Goal: Task Accomplishment & Management: Manage account settings

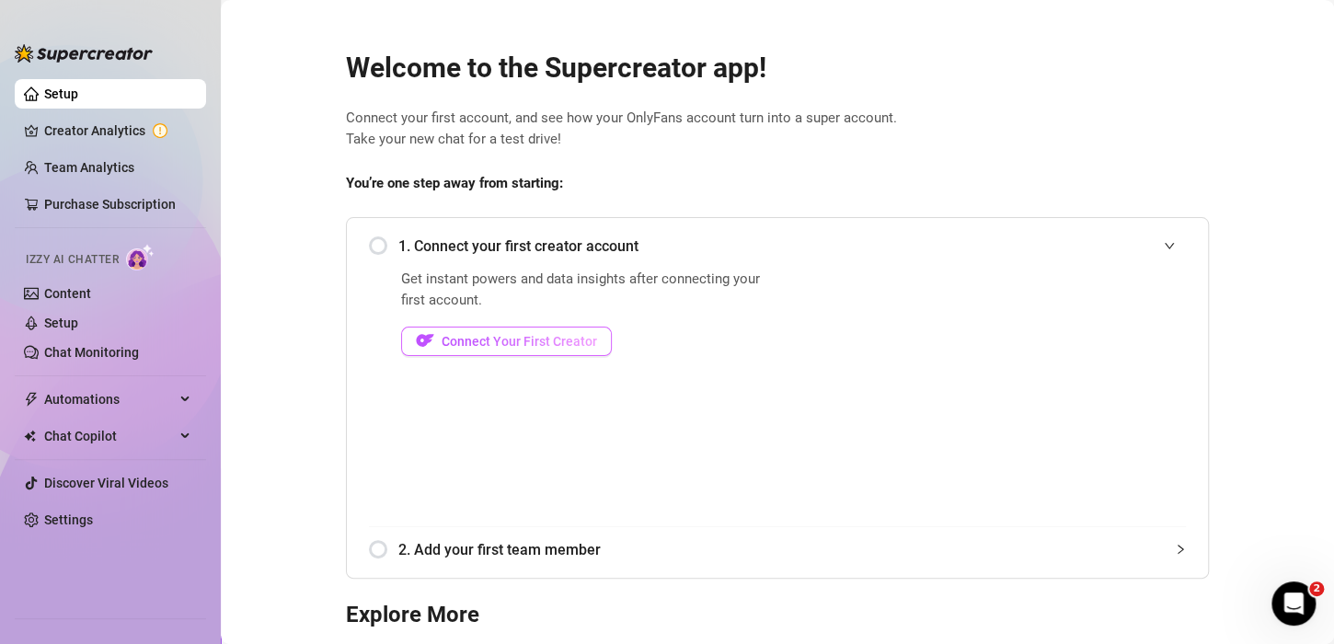
click at [474, 338] on span "Connect Your First Creator" at bounding box center [519, 341] width 155 height 15
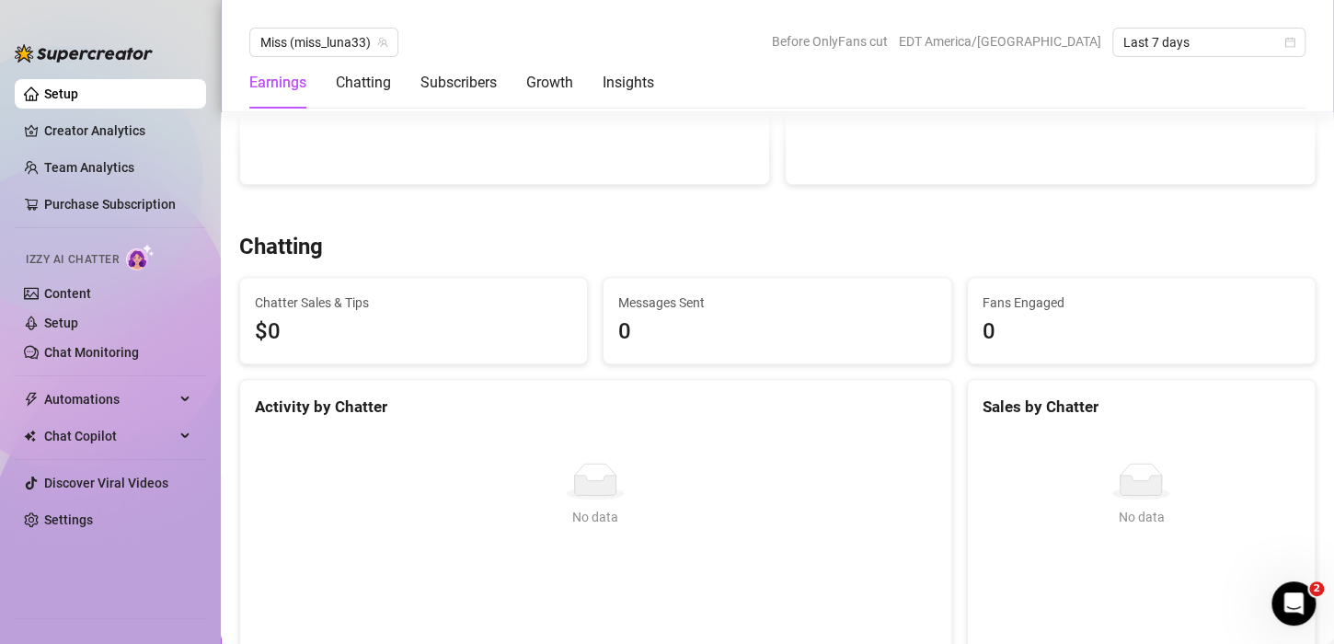
scroll to position [552, 0]
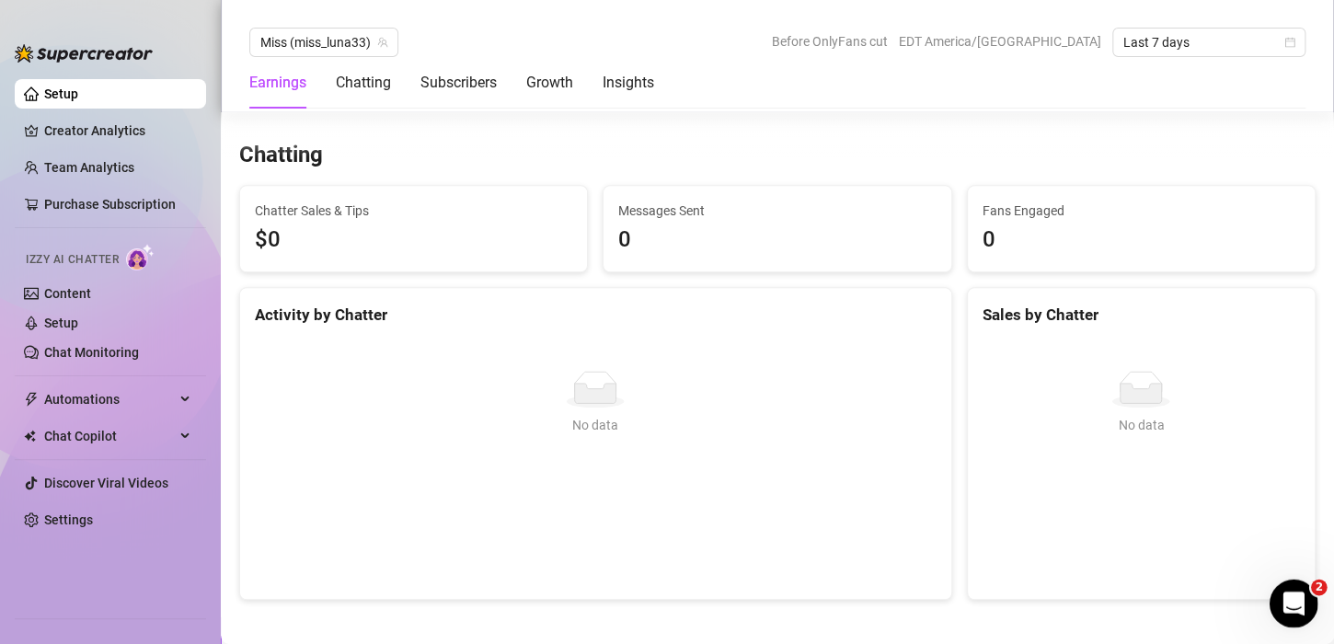
click at [1283, 600] on icon "Open Intercom Messenger" at bounding box center [1291, 601] width 30 height 30
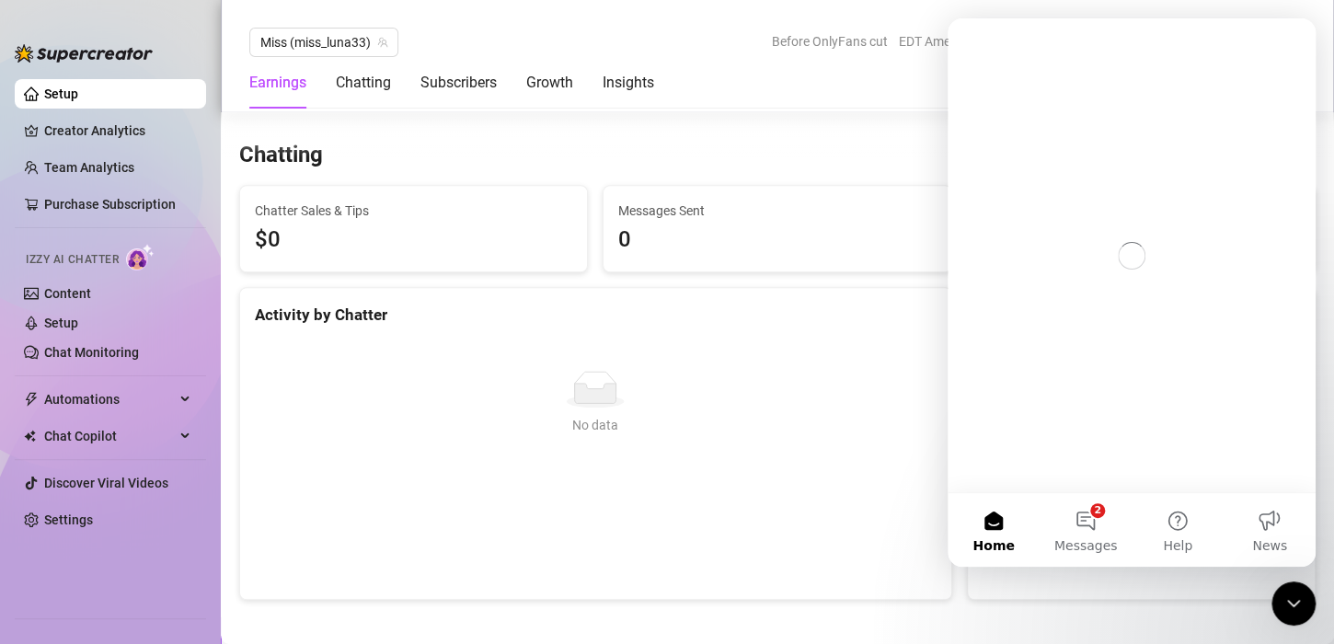
scroll to position [0, 0]
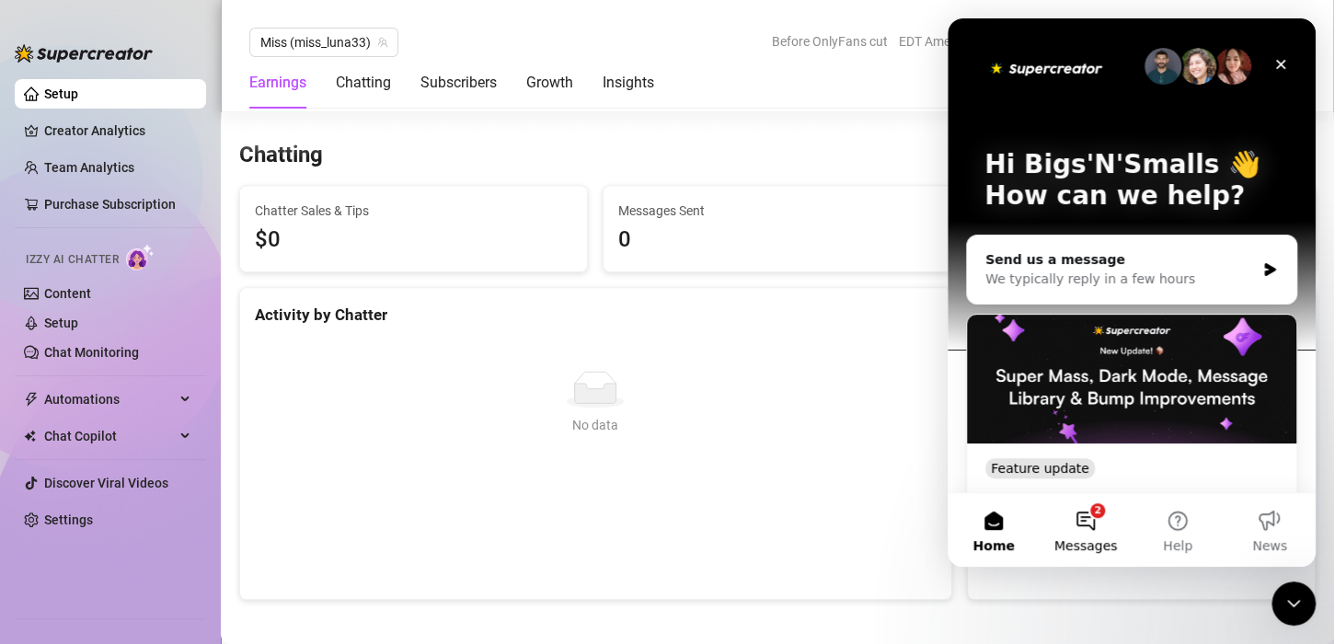
click at [1081, 528] on button "2 Messages" at bounding box center [1086, 530] width 92 height 74
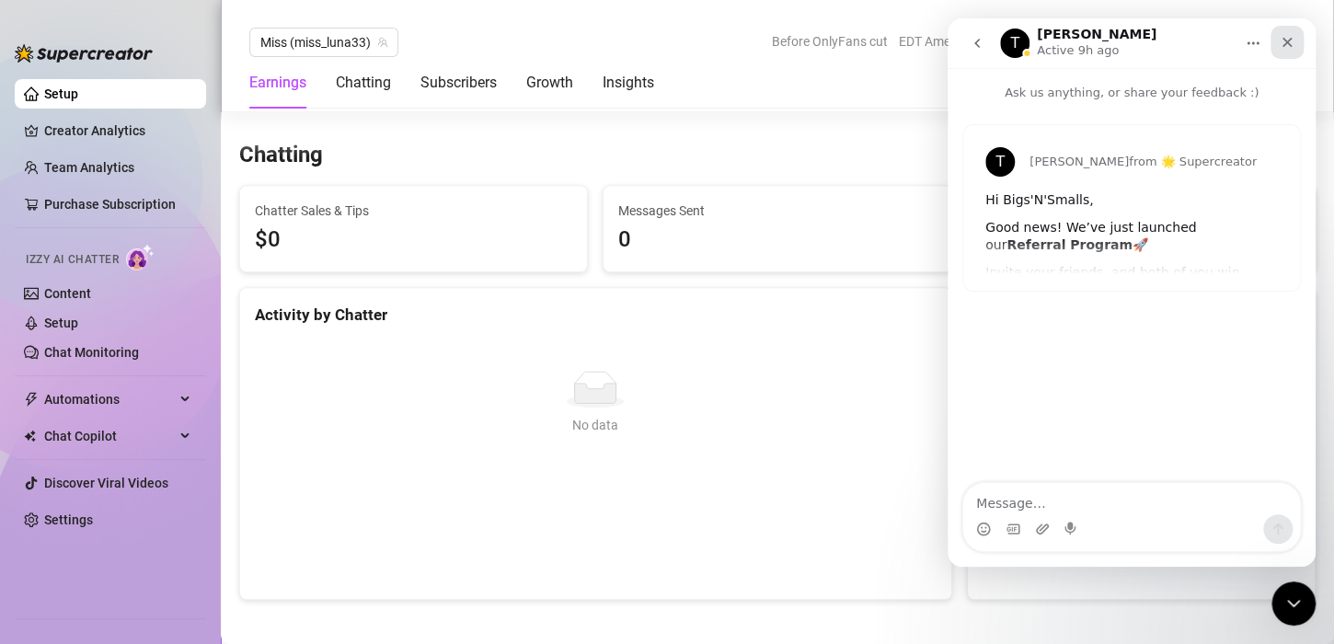
click at [1281, 35] on icon "Close" at bounding box center [1287, 42] width 15 height 15
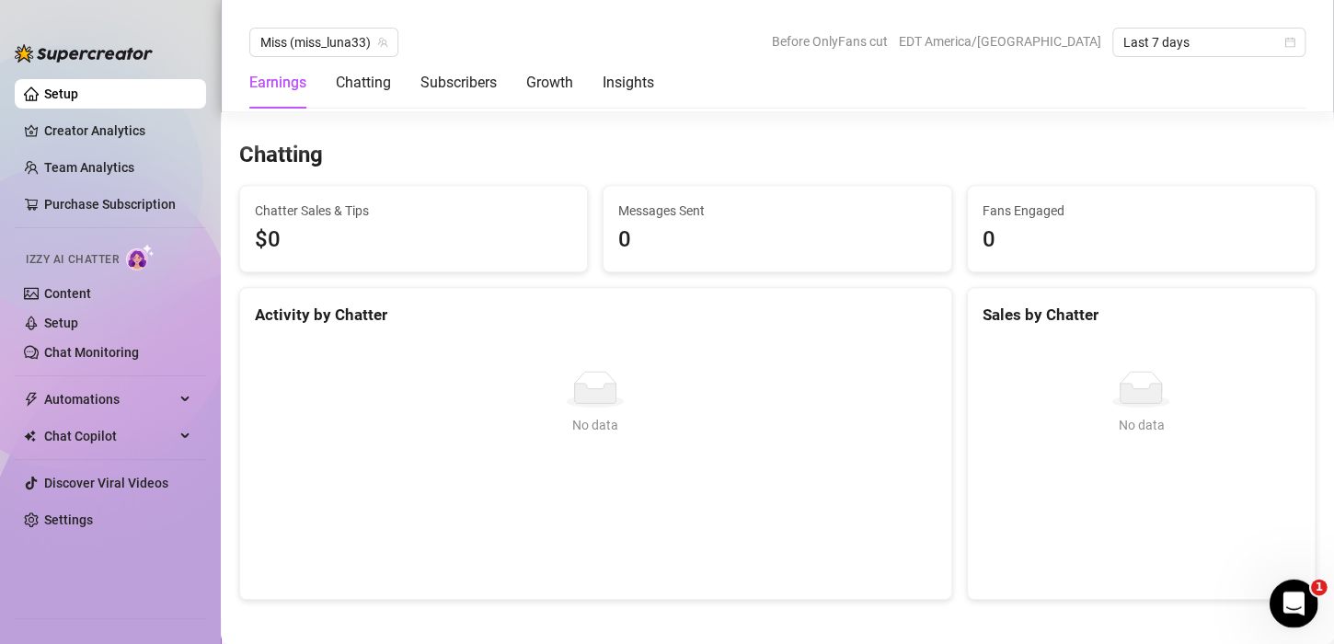
click at [1296, 612] on icon "Open Intercom Messenger" at bounding box center [1291, 601] width 30 height 30
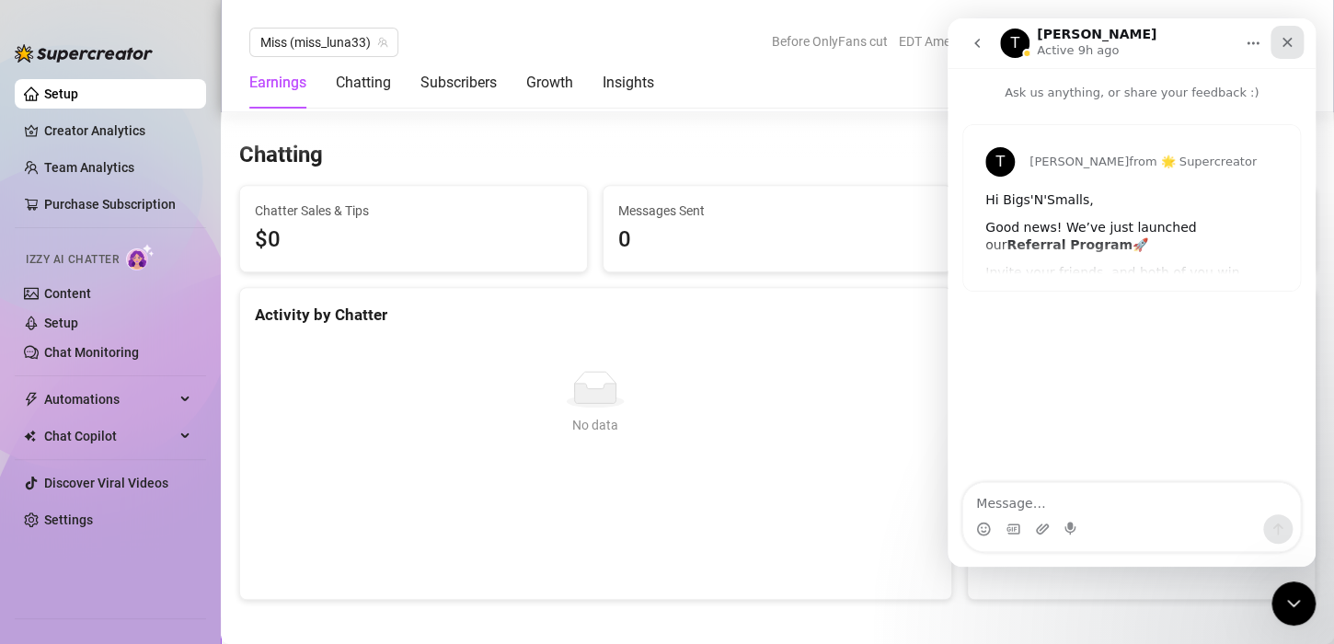
click at [1277, 41] on div "Close" at bounding box center [1286, 42] width 33 height 33
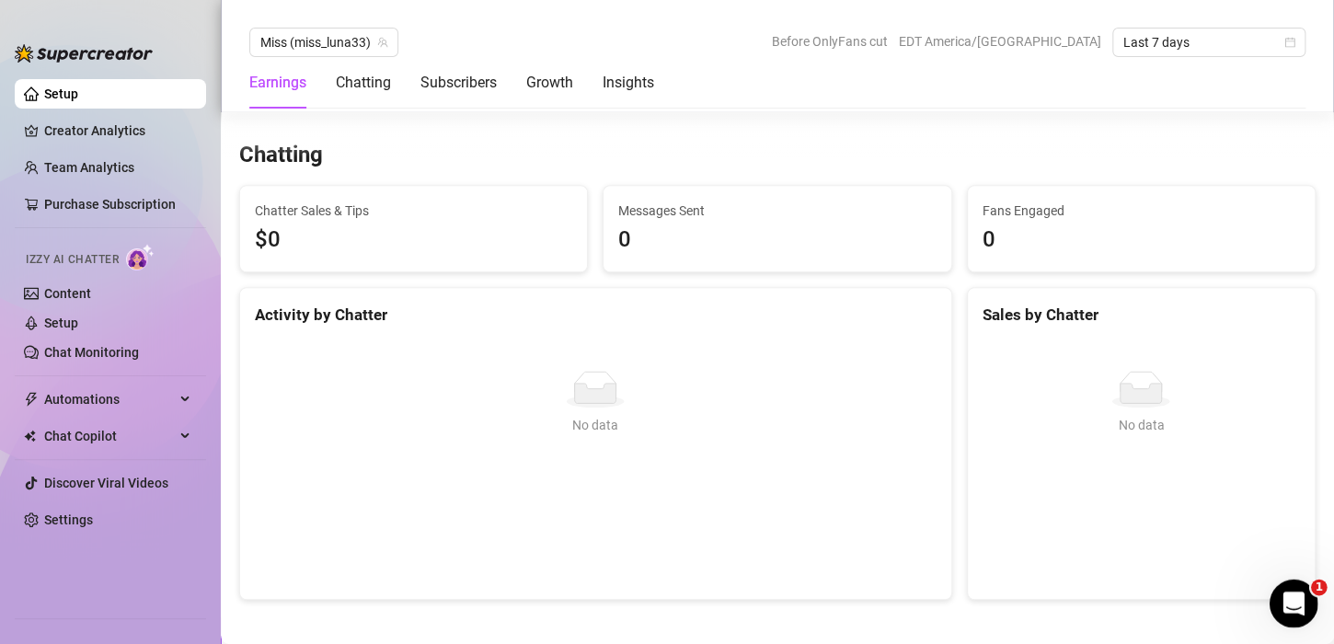
click at [1297, 607] on icon "Open Intercom Messenger" at bounding box center [1291, 601] width 30 height 30
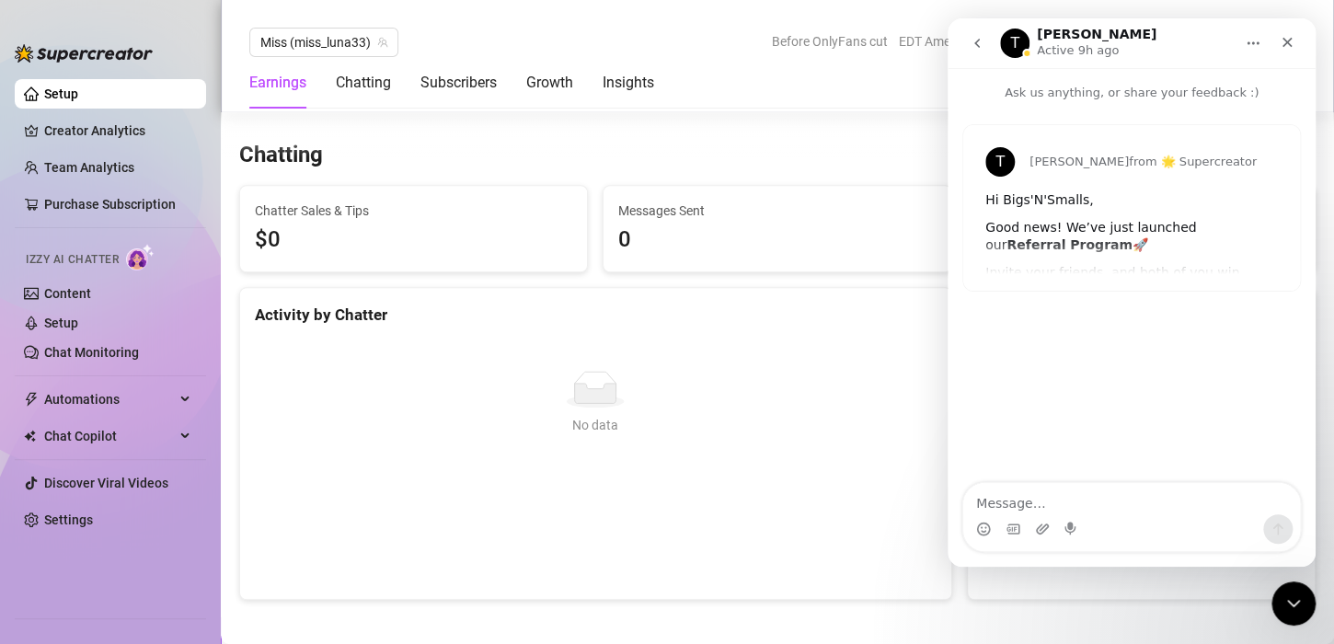
click at [1050, 221] on div "Good news! We’ve just launched our Referral Program 🚀" at bounding box center [1131, 237] width 293 height 36
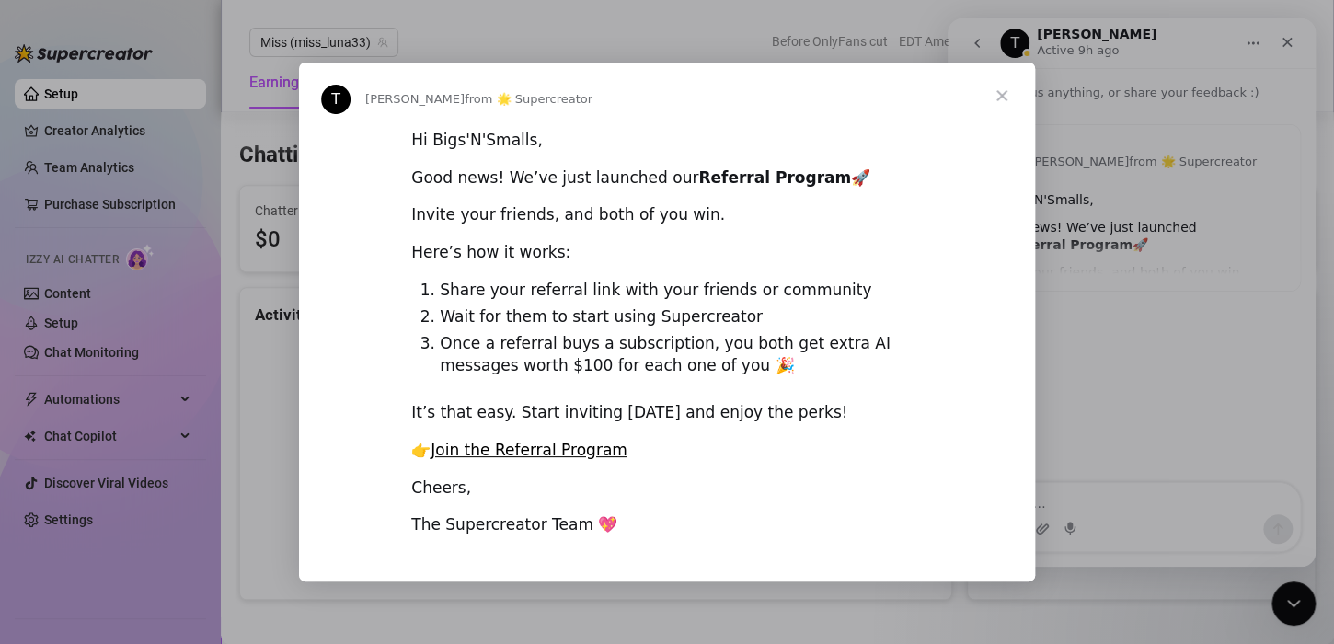
click at [999, 96] on span "Close" at bounding box center [1002, 96] width 66 height 66
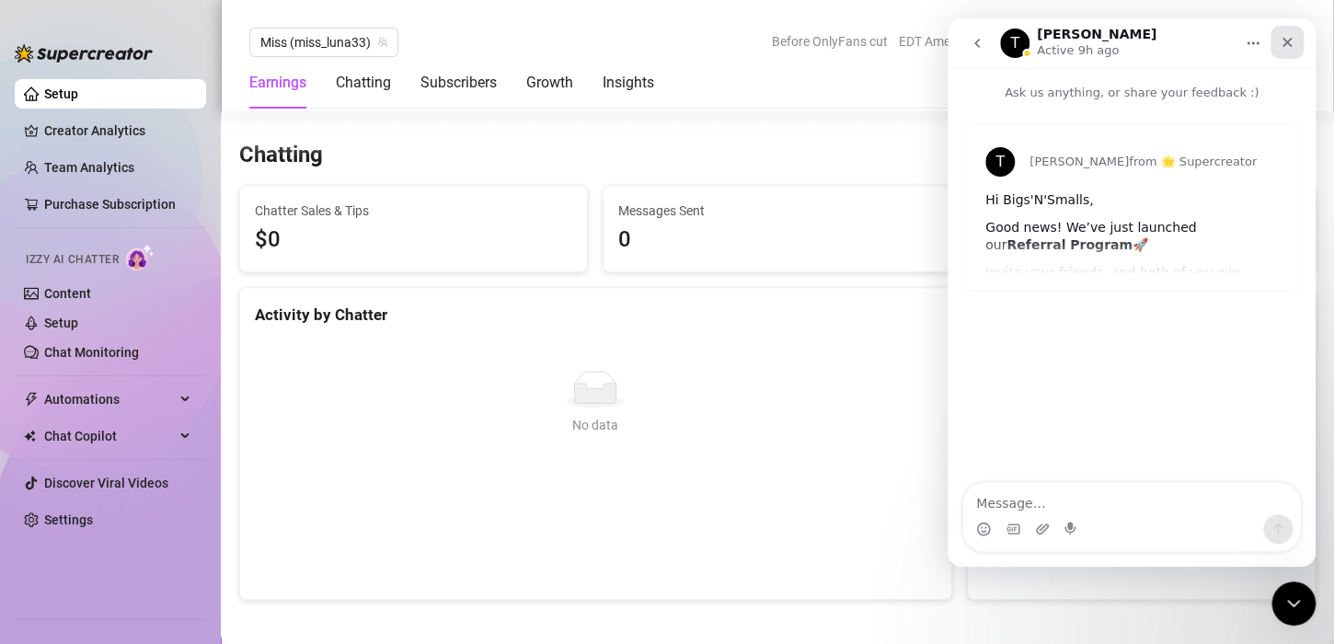
click at [1286, 46] on icon "Close" at bounding box center [1287, 42] width 15 height 15
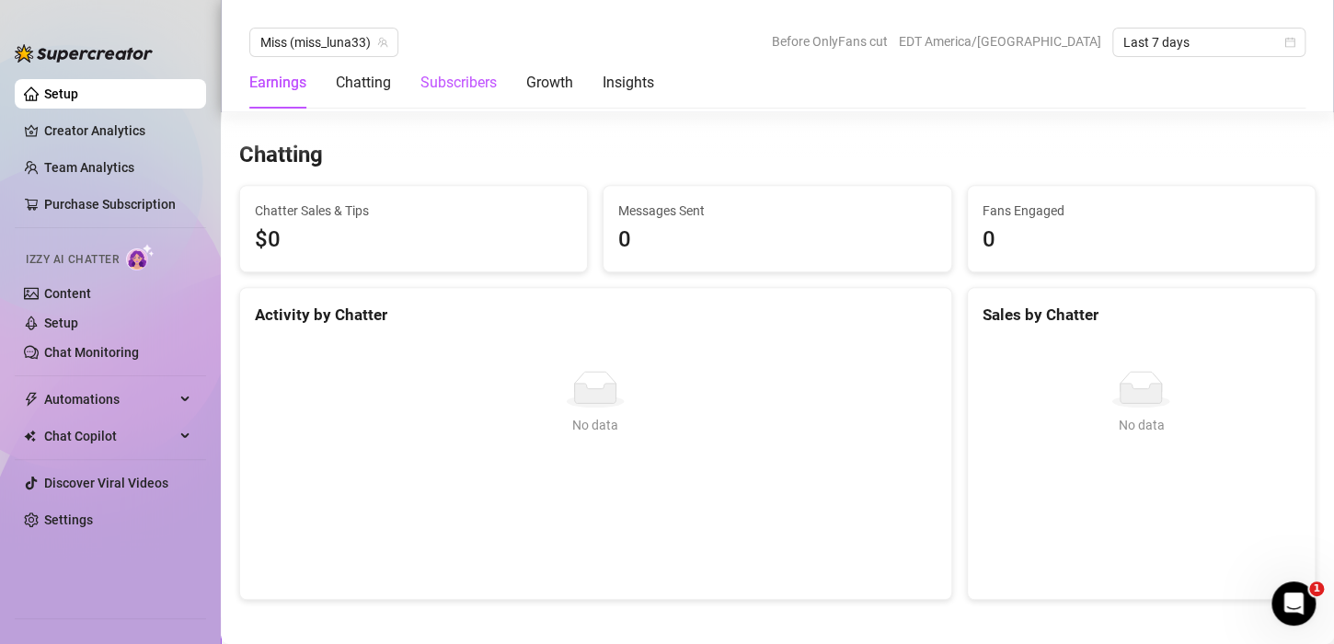
click at [485, 86] on div "Subscribers" at bounding box center [458, 83] width 76 height 22
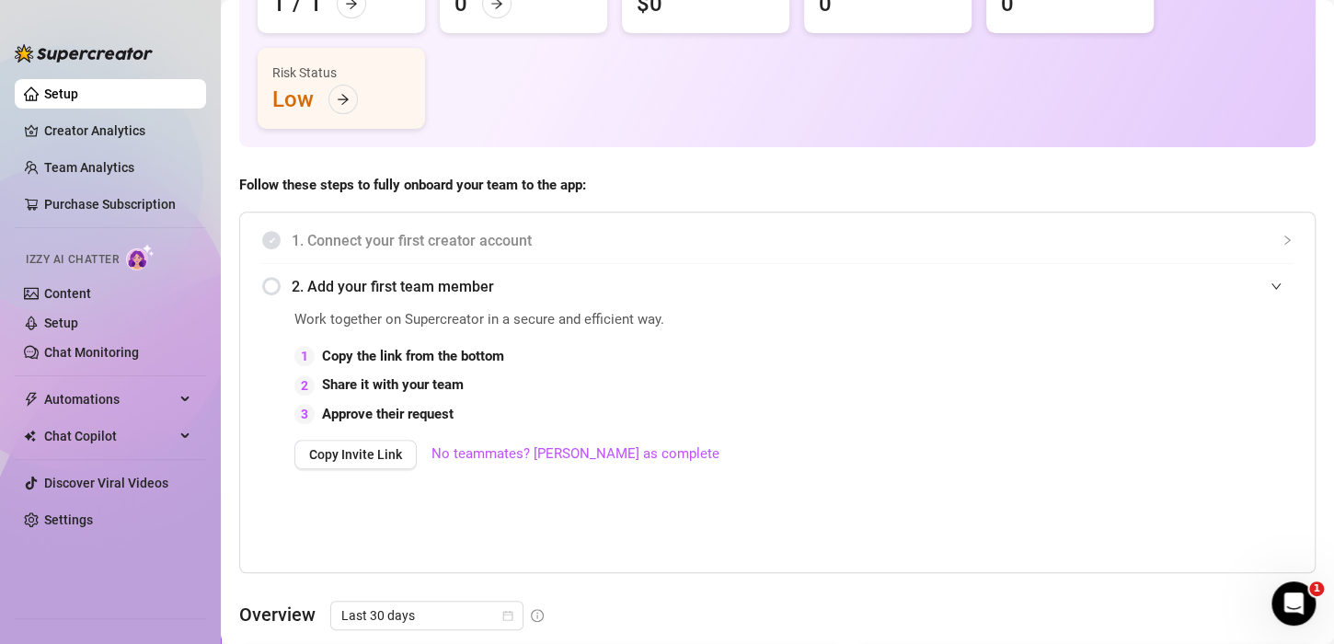
scroll to position [276, 0]
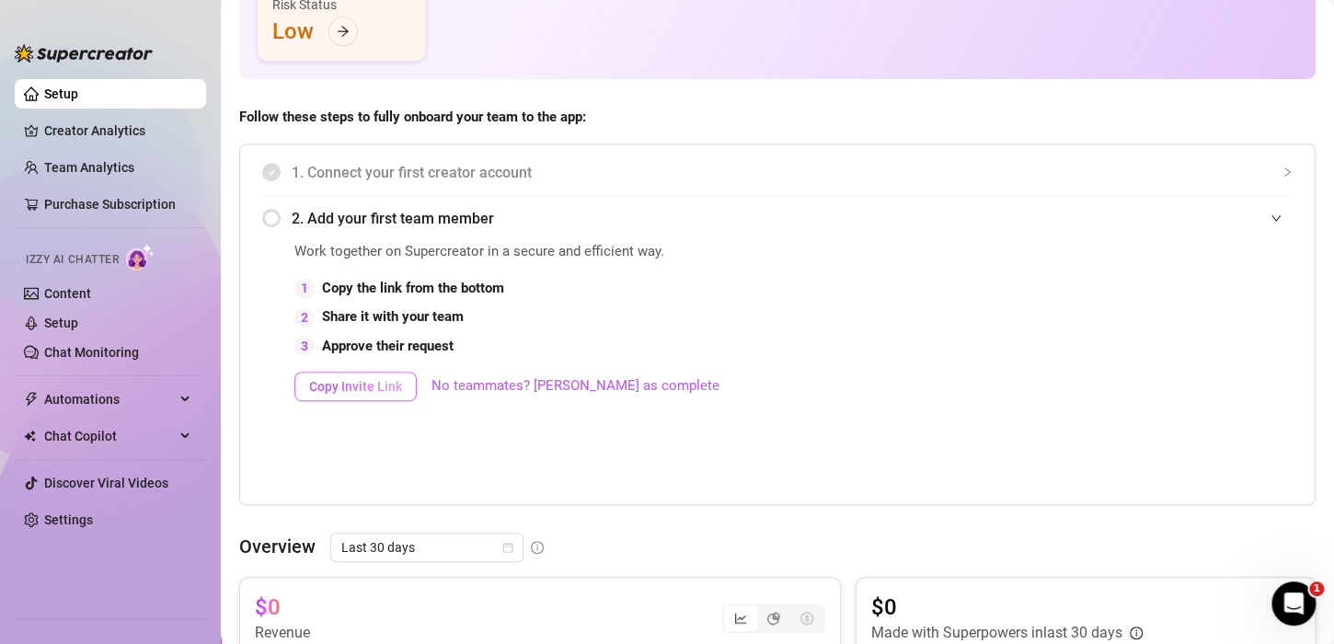
click at [371, 381] on span "Copy Invite Link" at bounding box center [355, 386] width 93 height 15
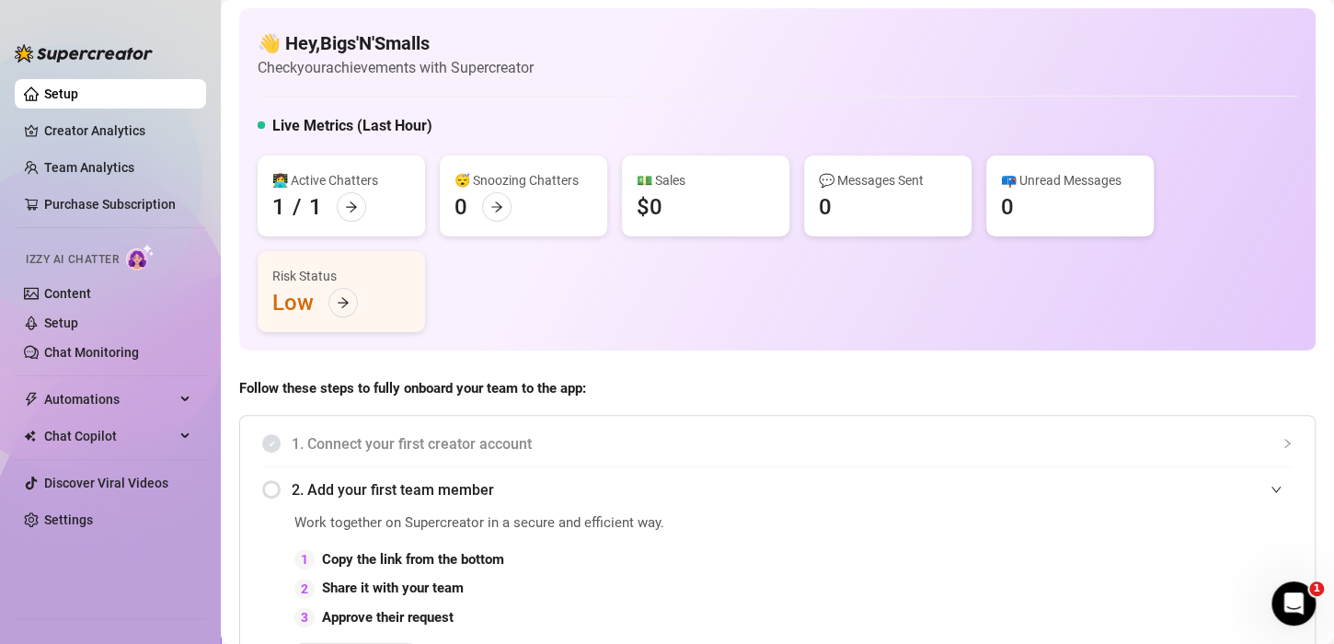
scroll to position [0, 0]
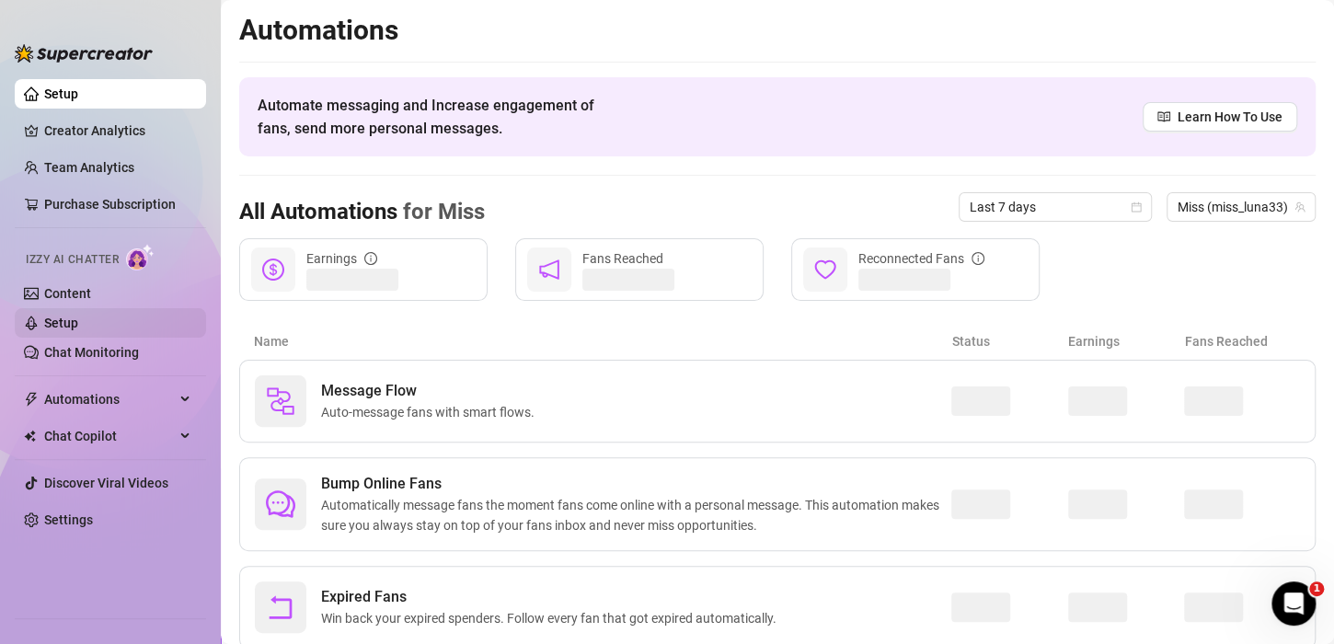
click at [72, 316] on link "Setup" at bounding box center [61, 323] width 34 height 15
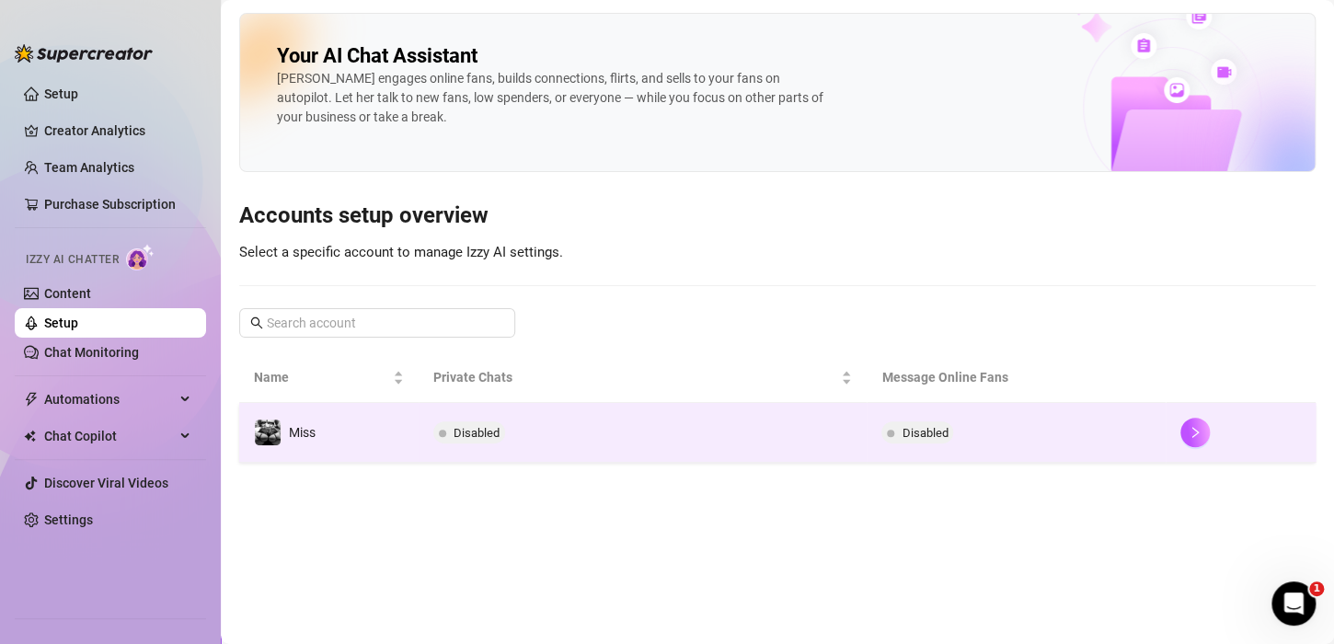
click at [487, 429] on span "Disabled" at bounding box center [477, 433] width 46 height 14
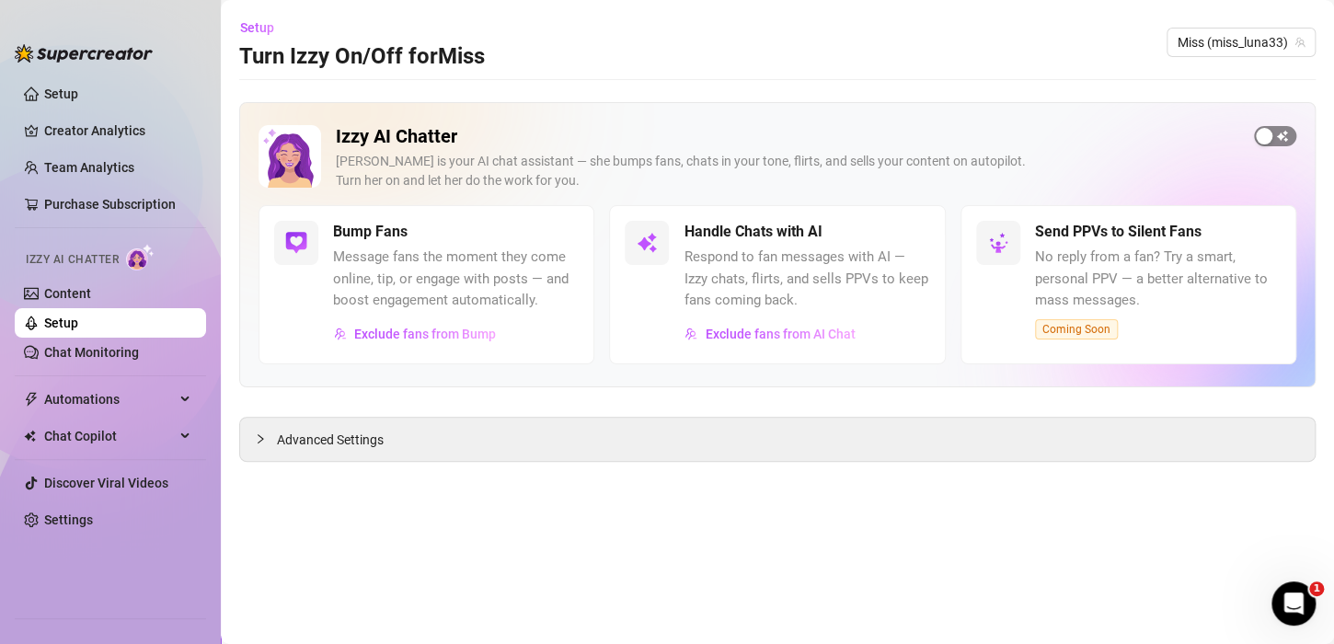
click at [1291, 133] on span "button" at bounding box center [1275, 136] width 42 height 20
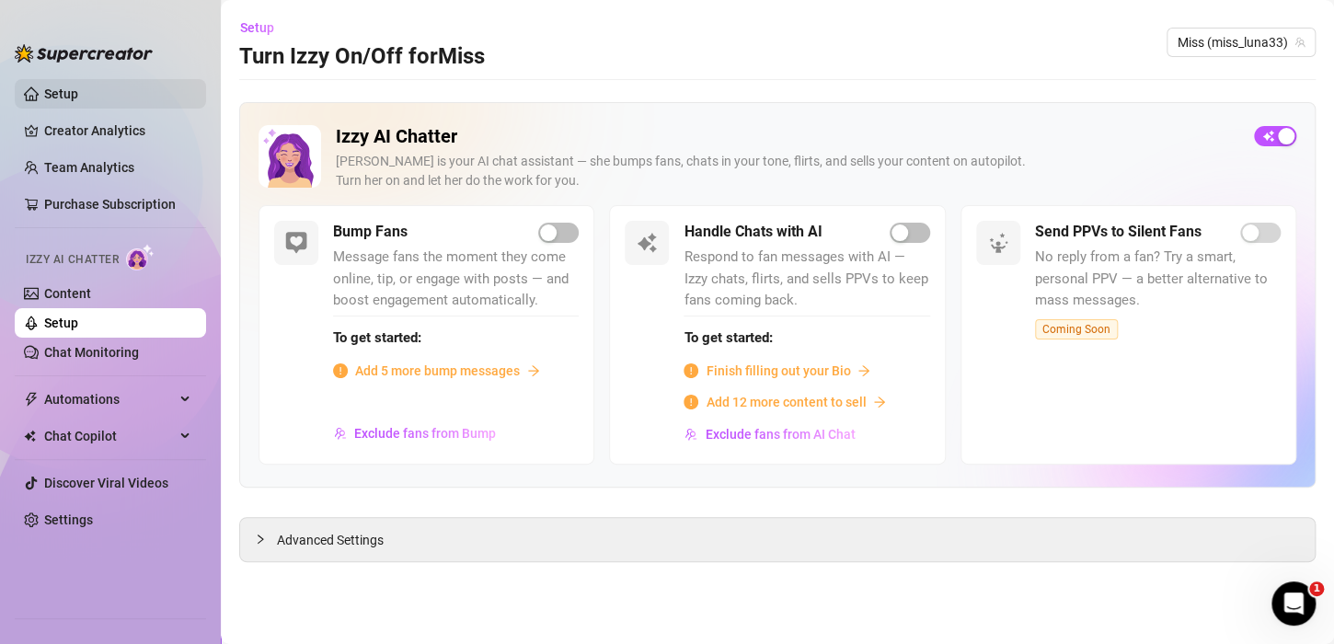
click at [58, 86] on link "Setup" at bounding box center [61, 93] width 34 height 15
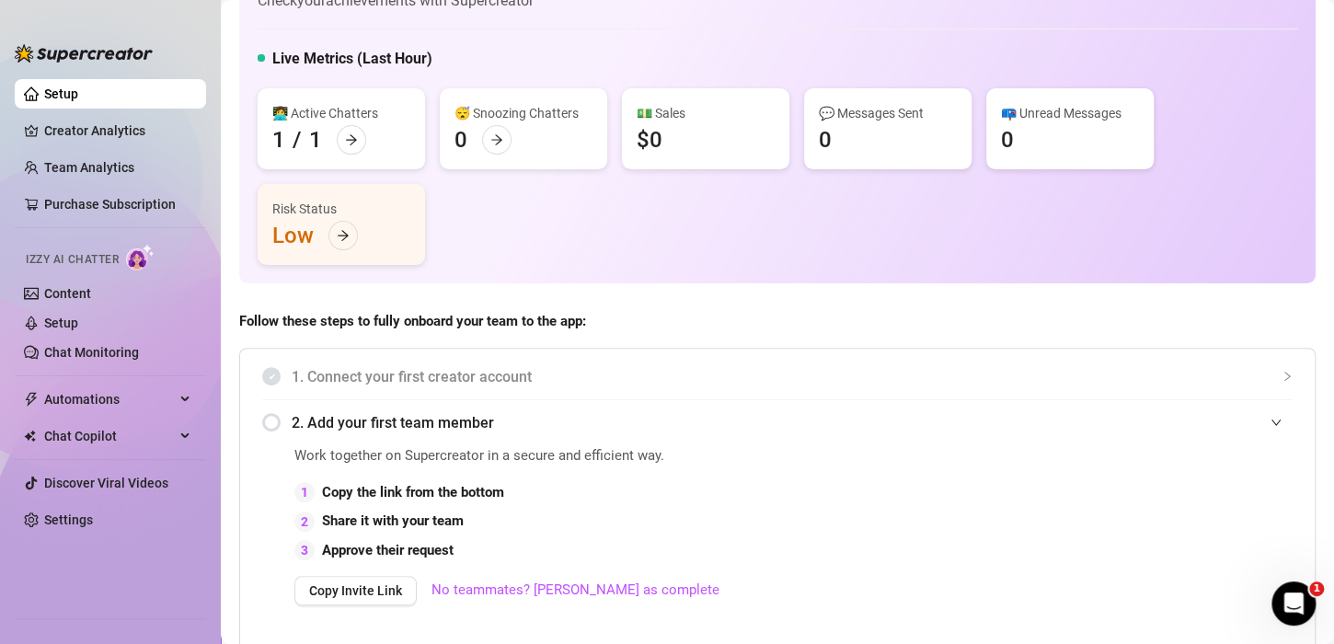
scroll to position [184, 0]
